Goal: Task Accomplishment & Management: Complete application form

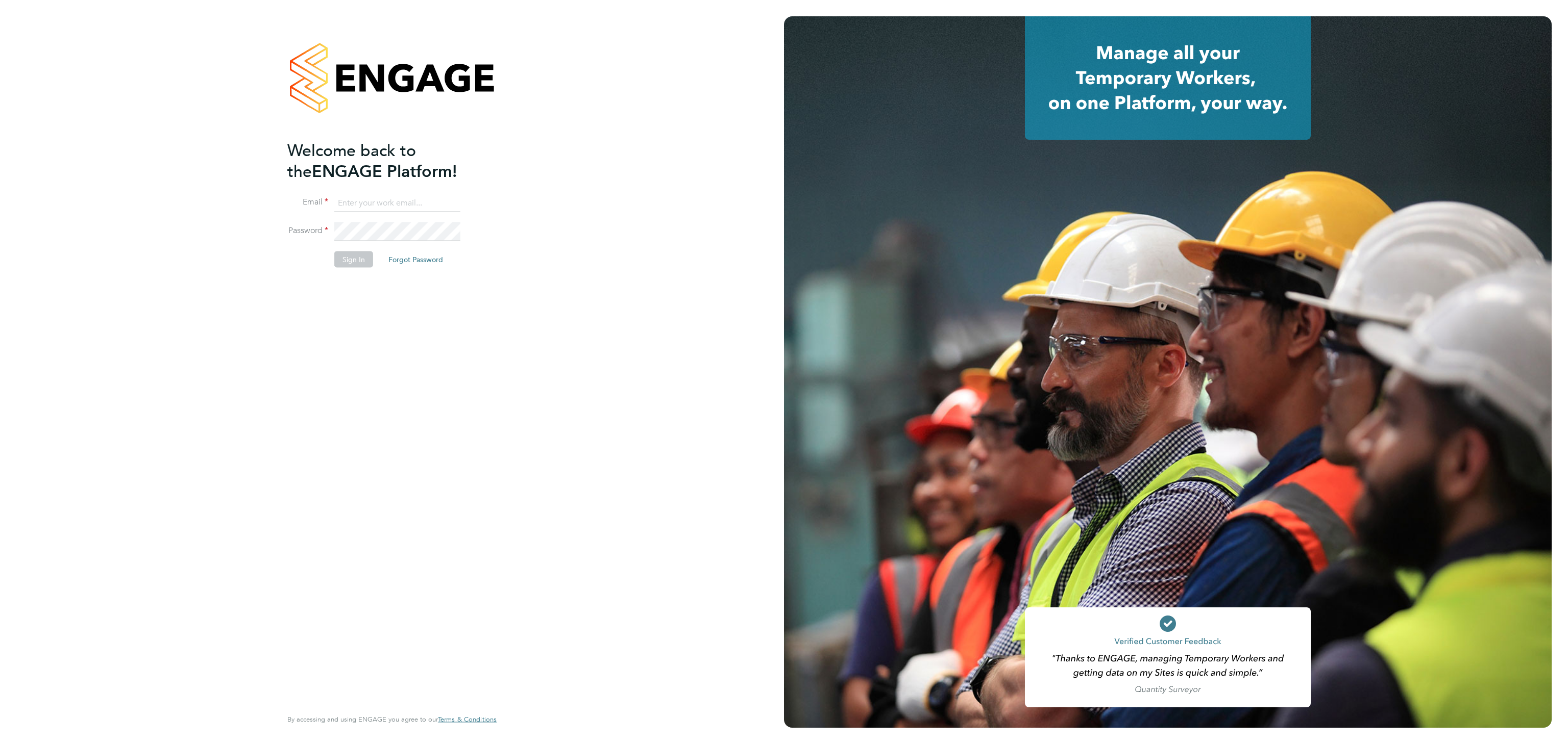
type input "[EMAIL_ADDRESS][DOMAIN_NAME]"
click at [358, 262] on button "Sign In" at bounding box center [354, 259] width 39 height 17
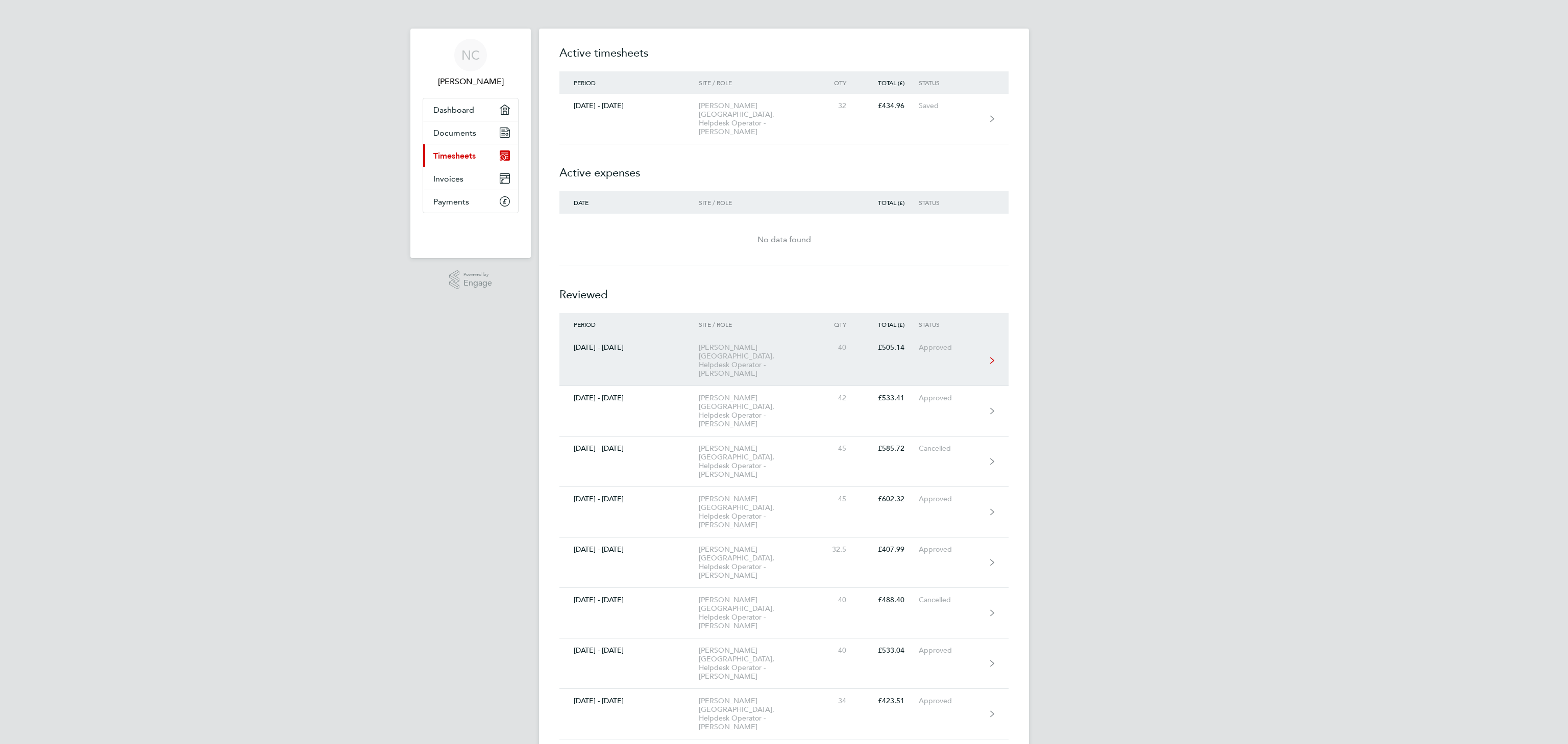
click at [783, 350] on link "[DATE] - [DATE] [PERSON_NAME][GEOGRAPHIC_DATA], Helpdesk Operator - [PERSON_NAM…" at bounding box center [783, 361] width 449 height 50
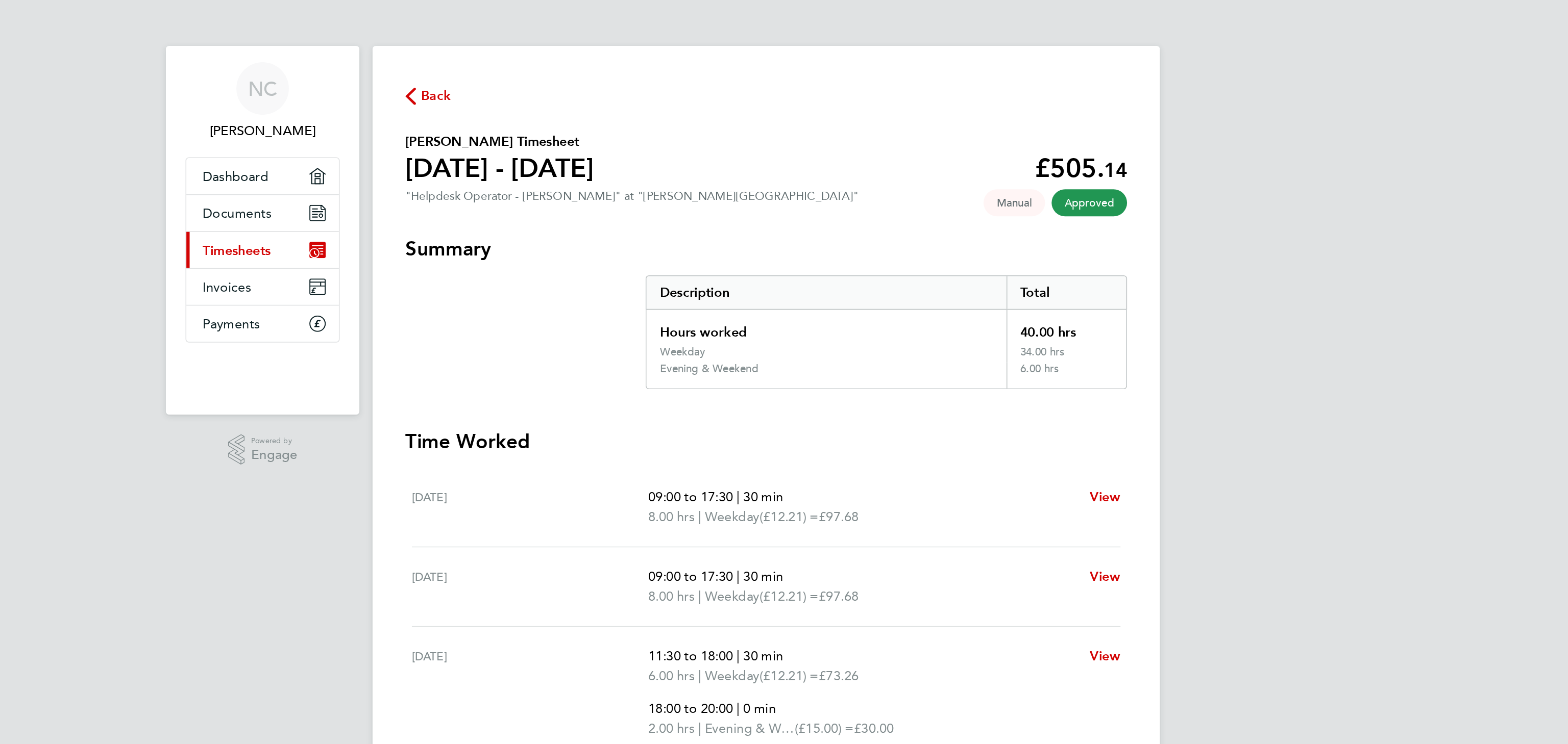
click at [577, 61] on span "Back" at bounding box center [578, 59] width 19 height 13
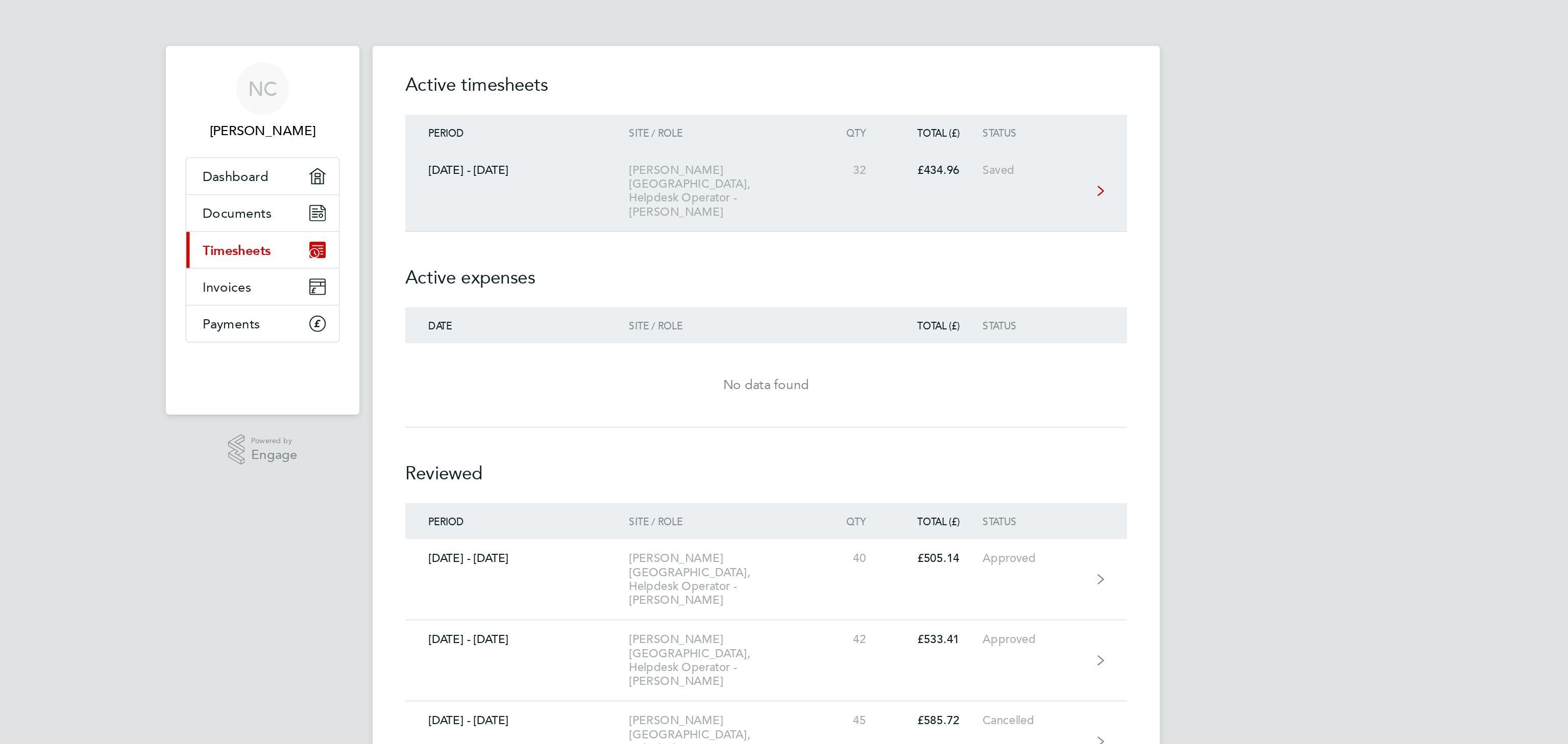
click at [742, 118] on div "[PERSON_NAME][GEOGRAPHIC_DATA], Helpdesk Operator - [PERSON_NAME]" at bounding box center [757, 119] width 117 height 34
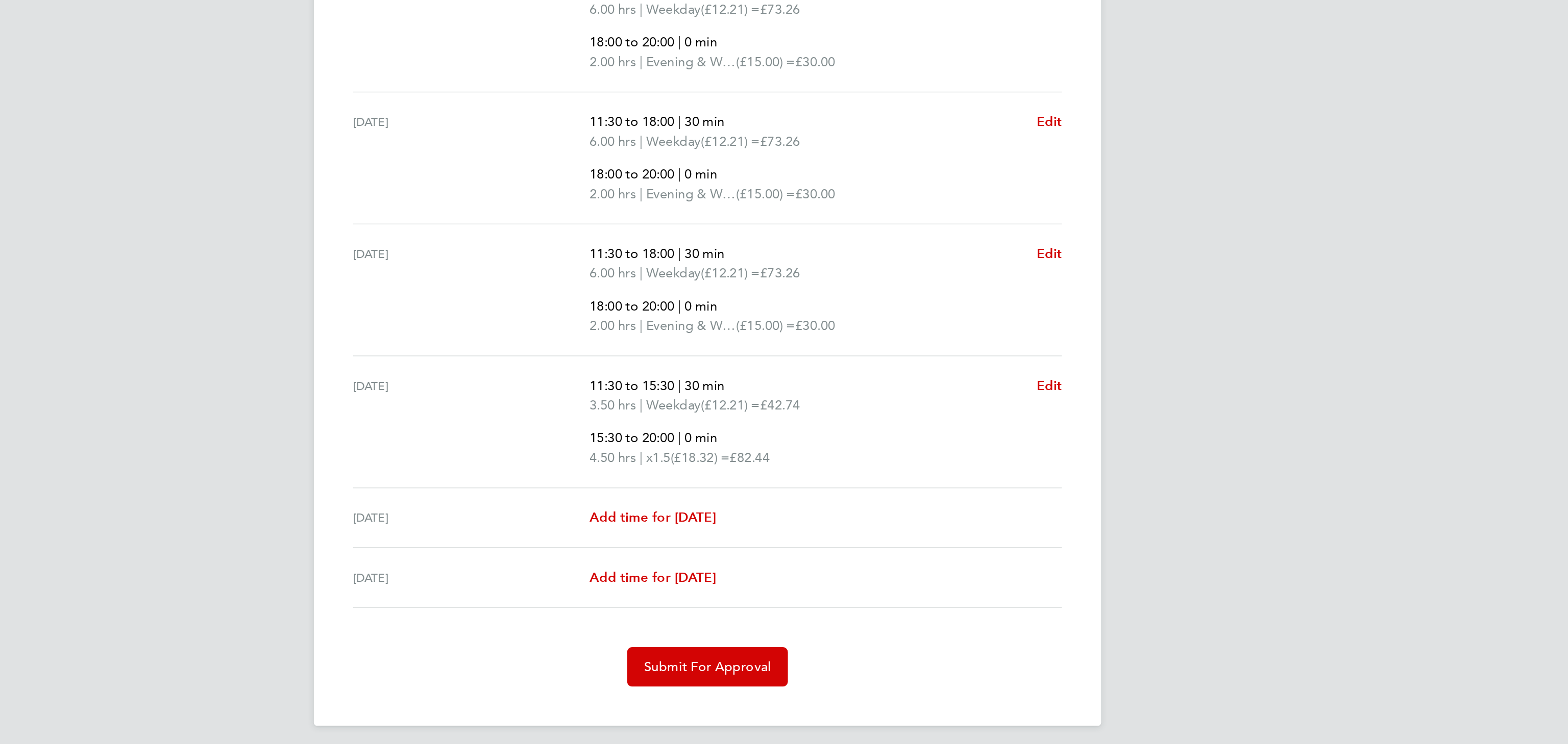
scroll to position [93, 0]
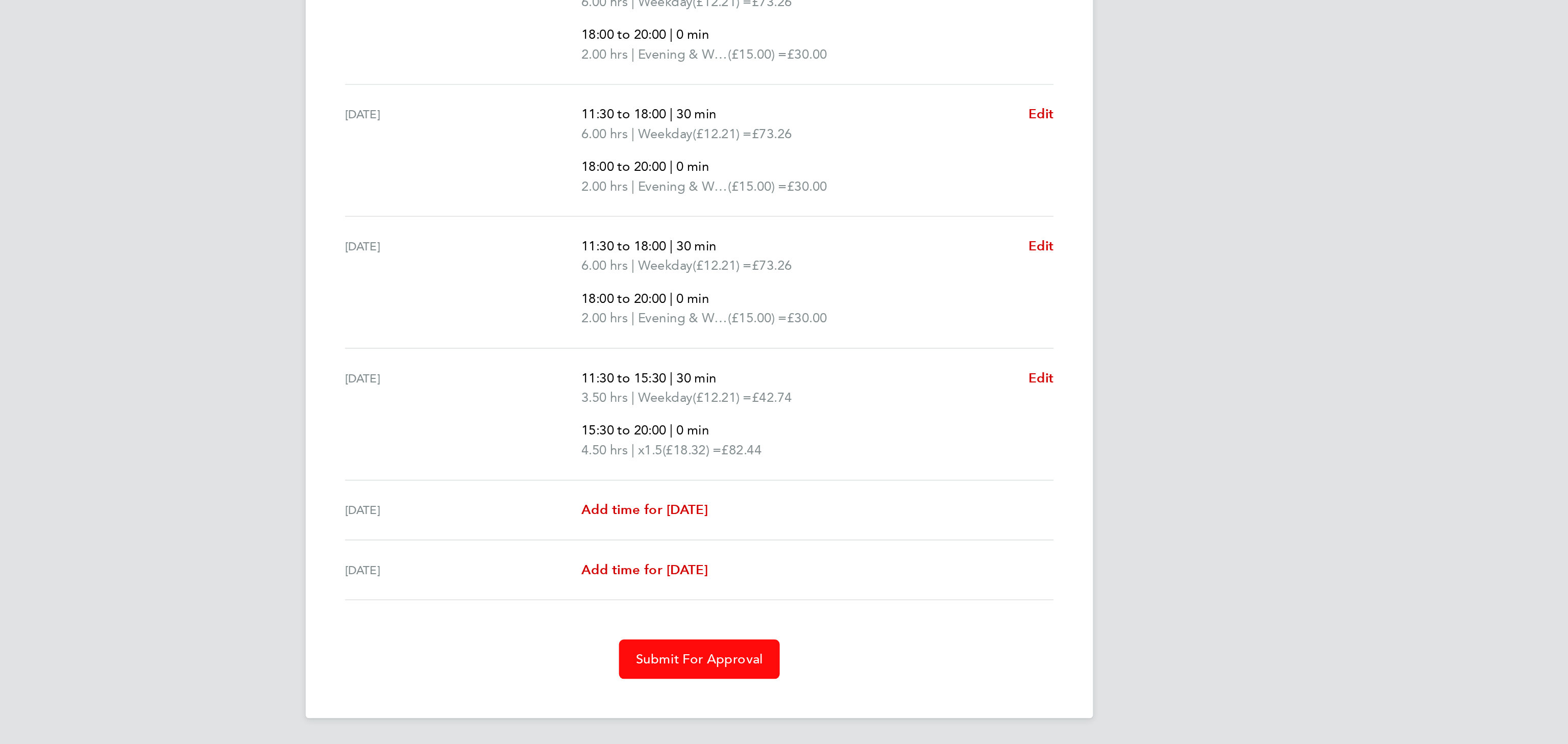
click at [765, 687] on span "Submit For Approval" at bounding box center [784, 690] width 79 height 10
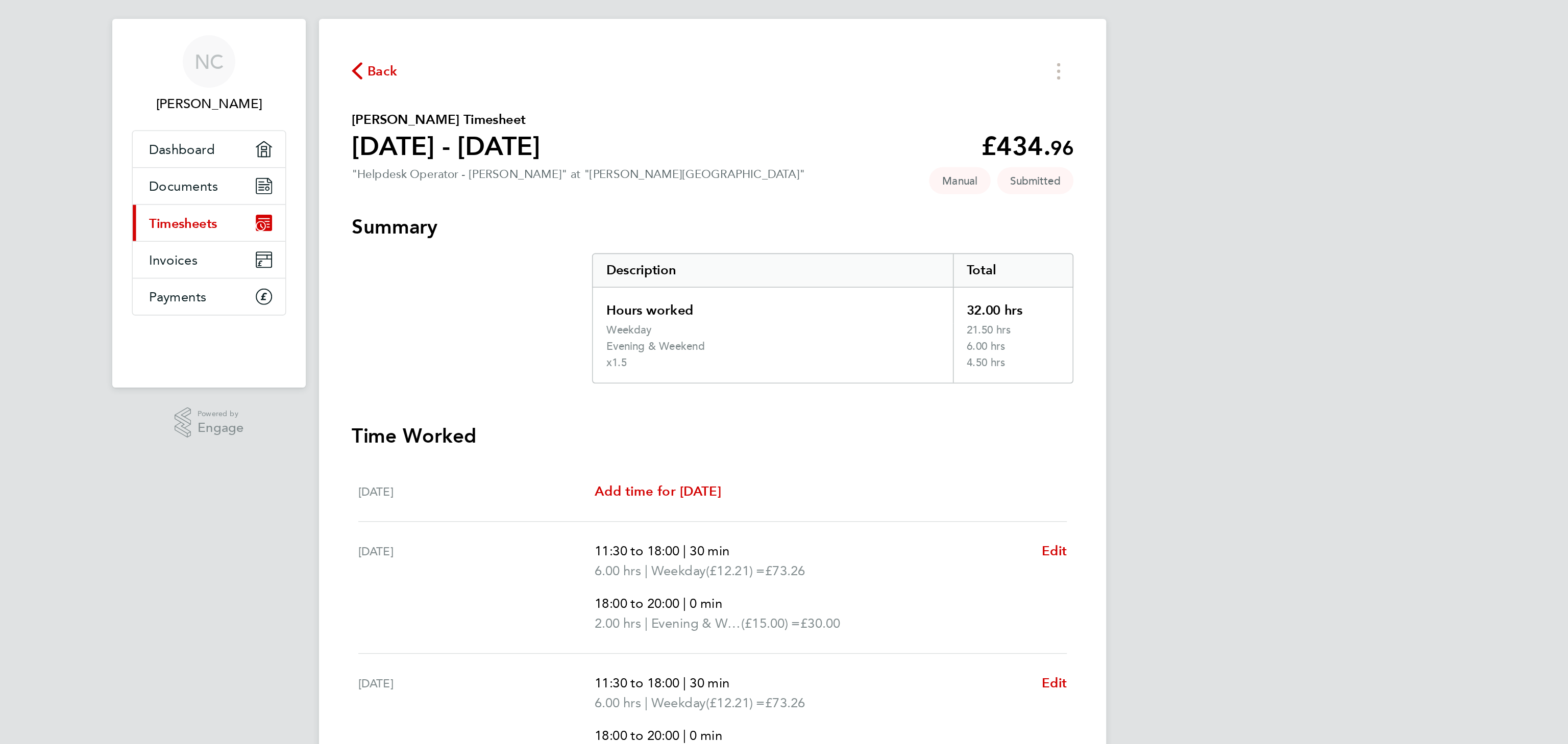
scroll to position [0, 0]
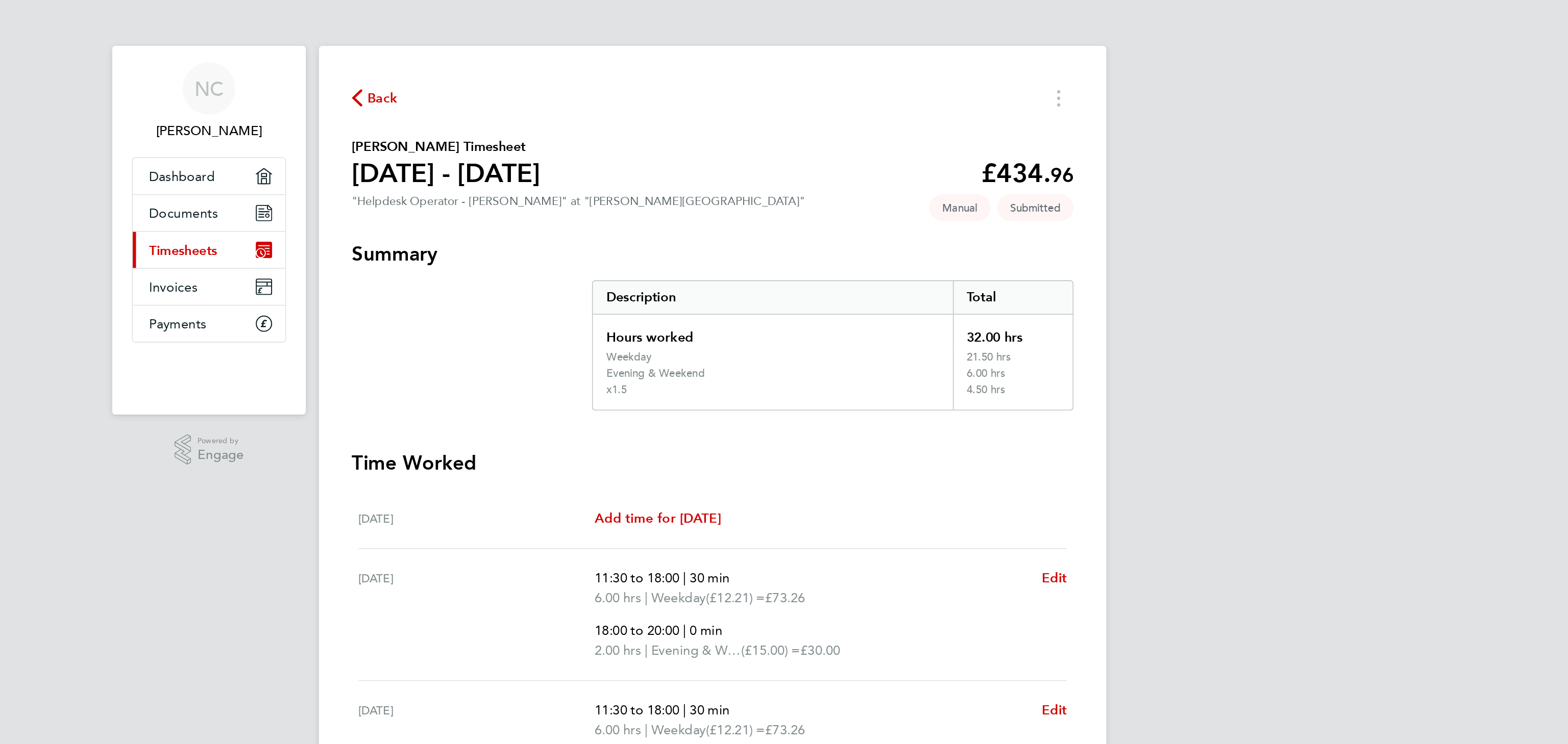
click at [570, 59] on span "Back" at bounding box center [578, 61] width 19 height 13
